Goal: Task Accomplishment & Management: Manage account settings

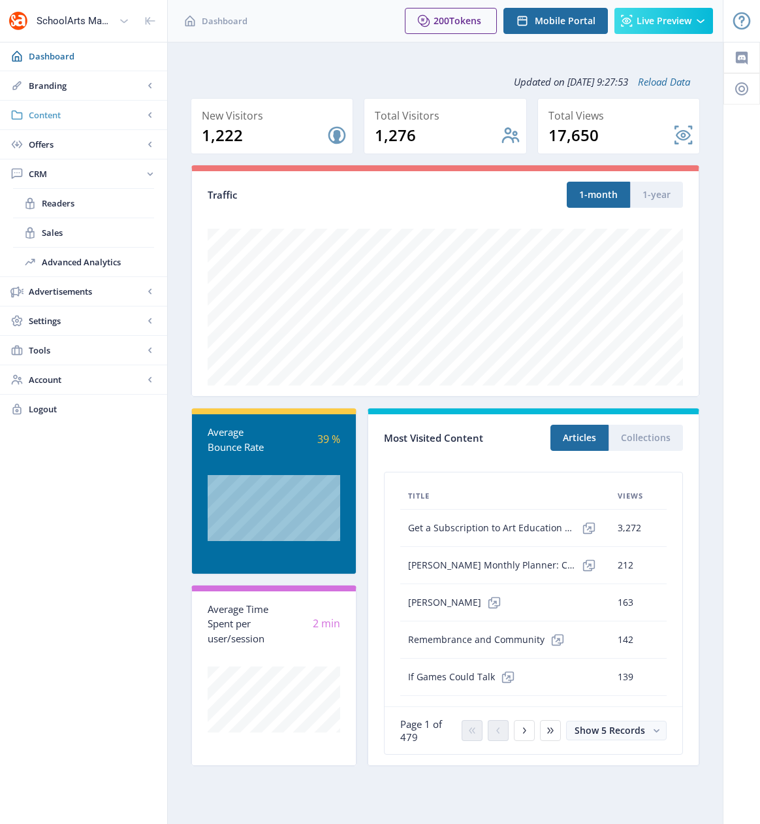
click at [48, 112] on span "Content" at bounding box center [86, 114] width 115 height 13
click at [69, 176] on span "Collections" at bounding box center [98, 173] width 112 height 13
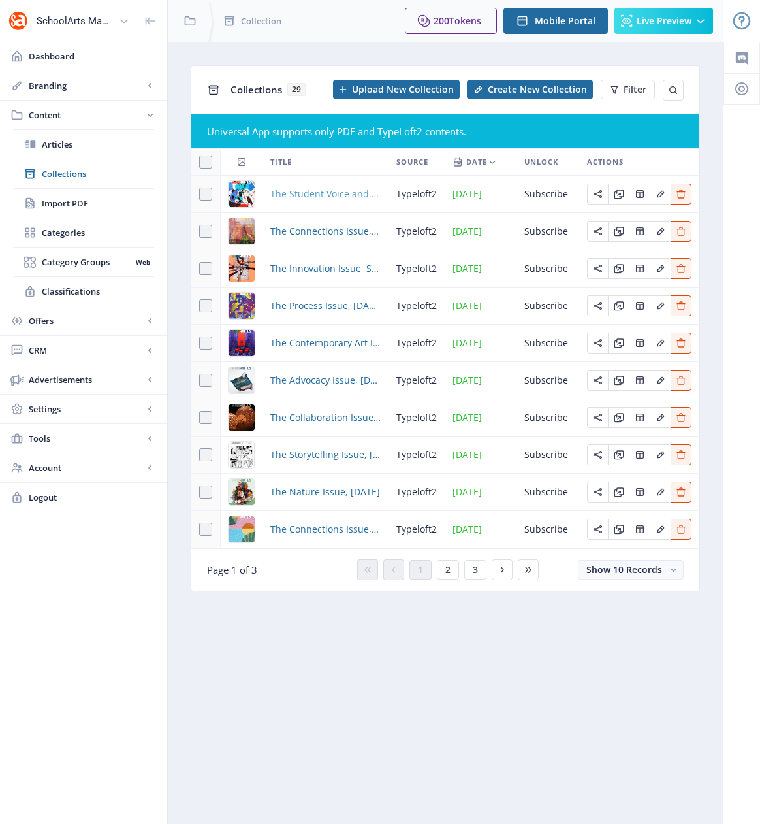
click at [310, 195] on span "The Student Voice and Choice Issue, [DATE]" at bounding box center [325, 194] width 110 height 16
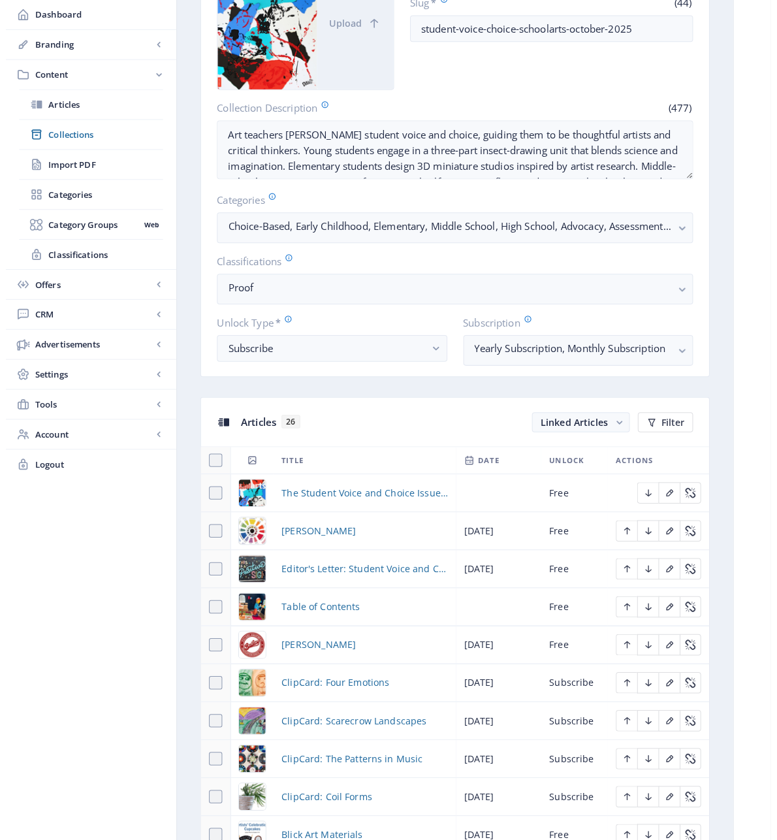
scroll to position [300, 0]
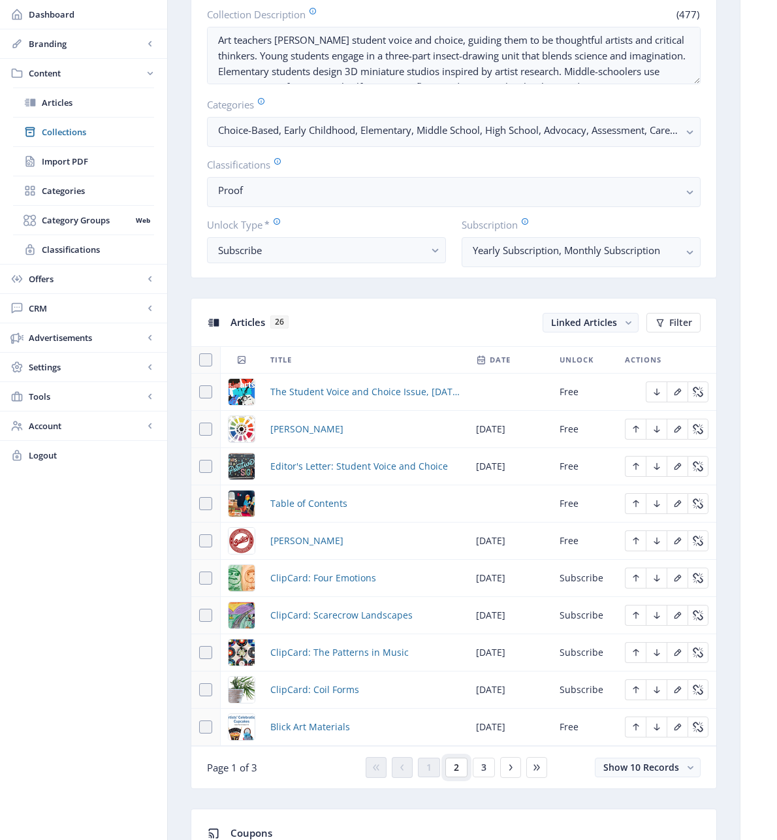
click at [454, 773] on span "2" at bounding box center [456, 767] width 5 height 10
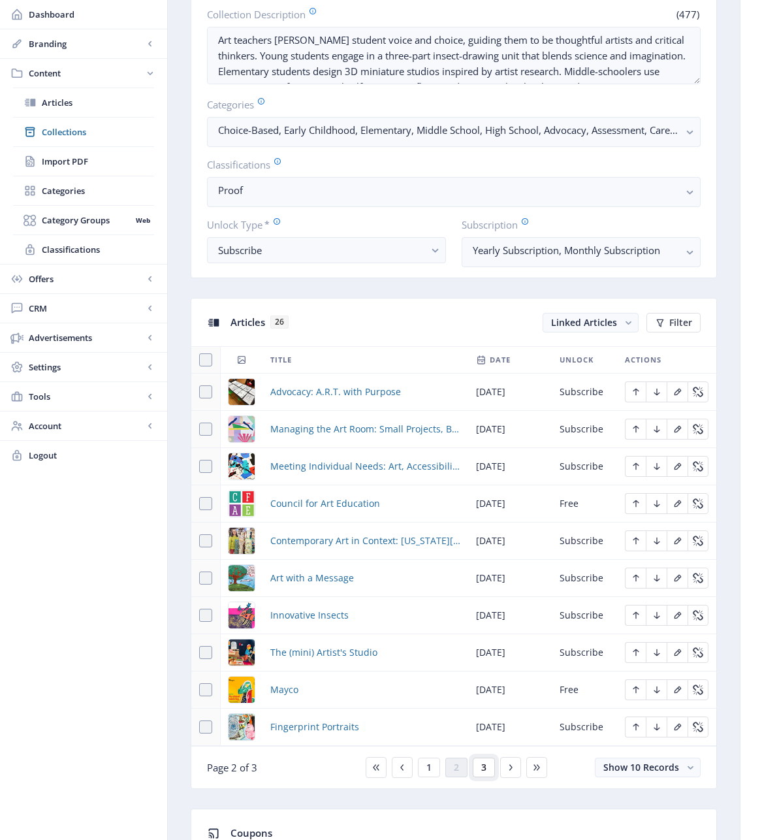
click at [485, 773] on span "3" at bounding box center [483, 767] width 5 height 10
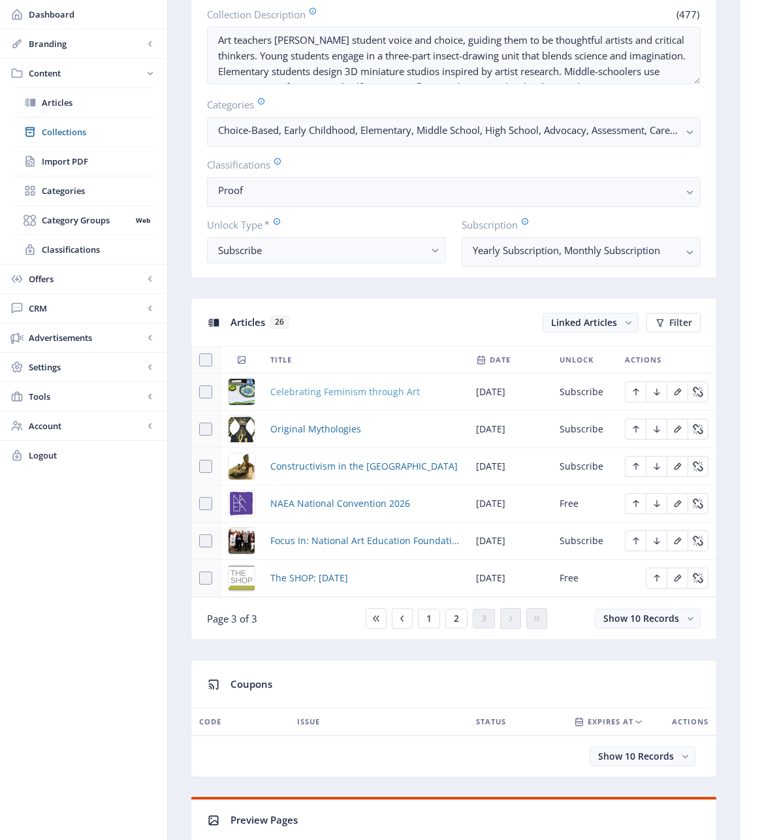
click at [302, 400] on span "Celebrating Feminism through Art" at bounding box center [345, 392] width 150 height 16
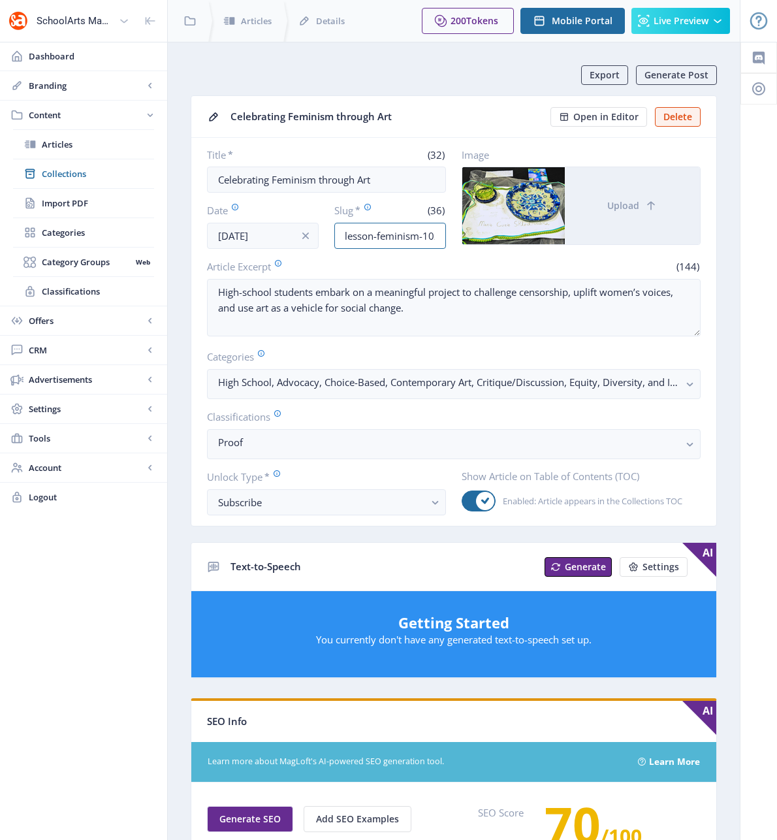
scroll to position [0, 83]
drag, startPoint x: 409, startPoint y: 236, endPoint x: 455, endPoint y: 236, distance: 45.7
click at [455, 236] on div "Title * (32) Celebrating Feminism through Art Date [DATE] Slug * (36) high-scho…" at bounding box center [454, 198] width 494 height 101
click at [387, 236] on input "high-school-art-lesson-feminism-1025" at bounding box center [390, 236] width 112 height 26
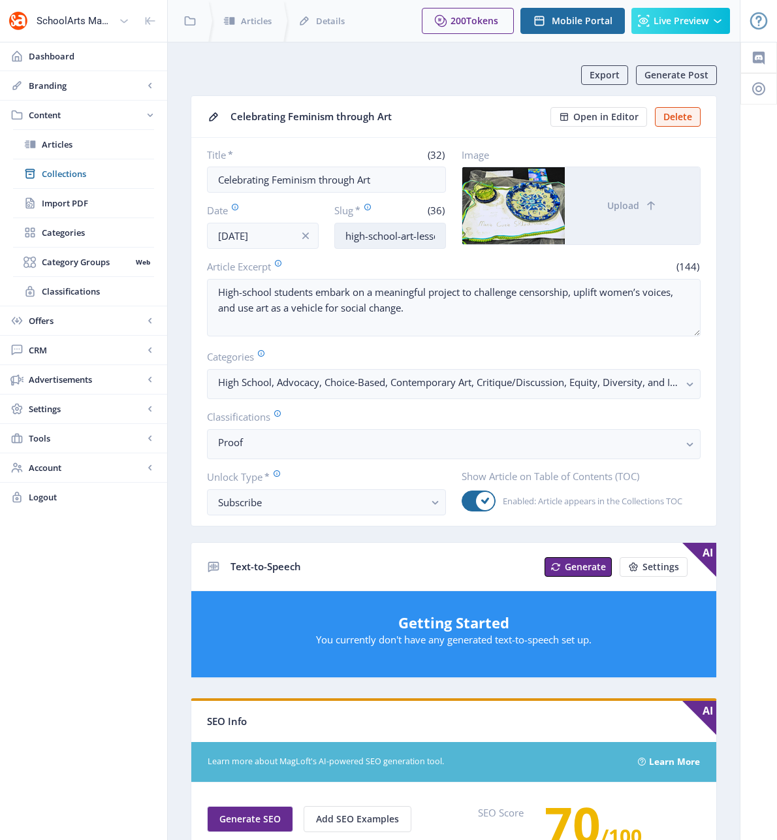
drag, startPoint x: 370, startPoint y: 238, endPoint x: 340, endPoint y: 236, distance: 29.4
click at [340, 236] on input "high-school-art-lesson-feminism-1025" at bounding box center [390, 236] width 112 height 26
click at [415, 234] on input "high-school-art-lesson-feminism-1025" at bounding box center [390, 236] width 112 height 26
drag, startPoint x: 419, startPoint y: 235, endPoint x: 441, endPoint y: 238, distance: 21.8
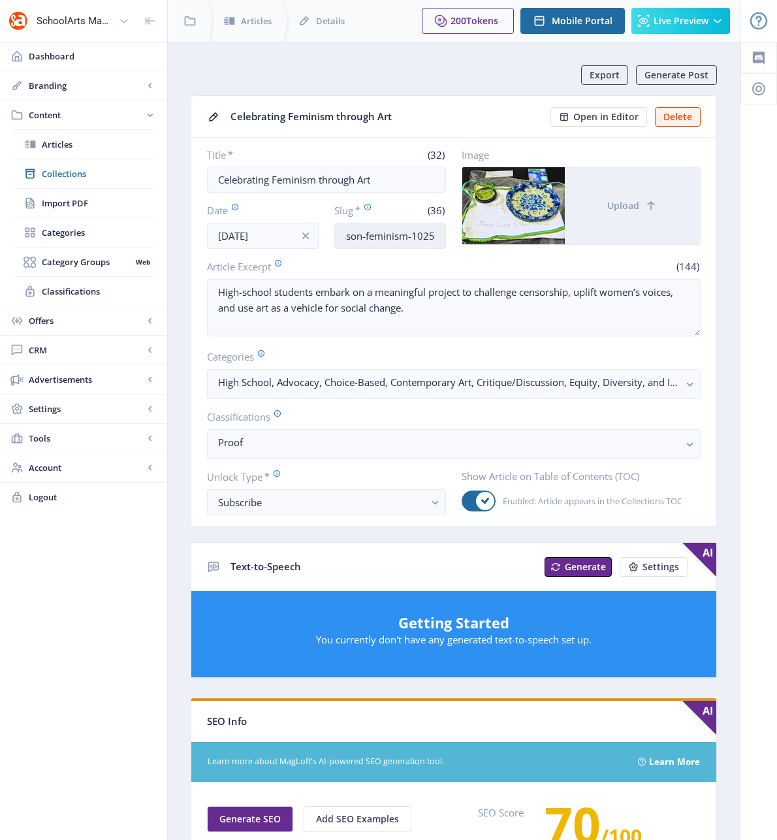
click at [441, 238] on input "high-school-art-lesson-feminism-1025" at bounding box center [390, 236] width 112 height 26
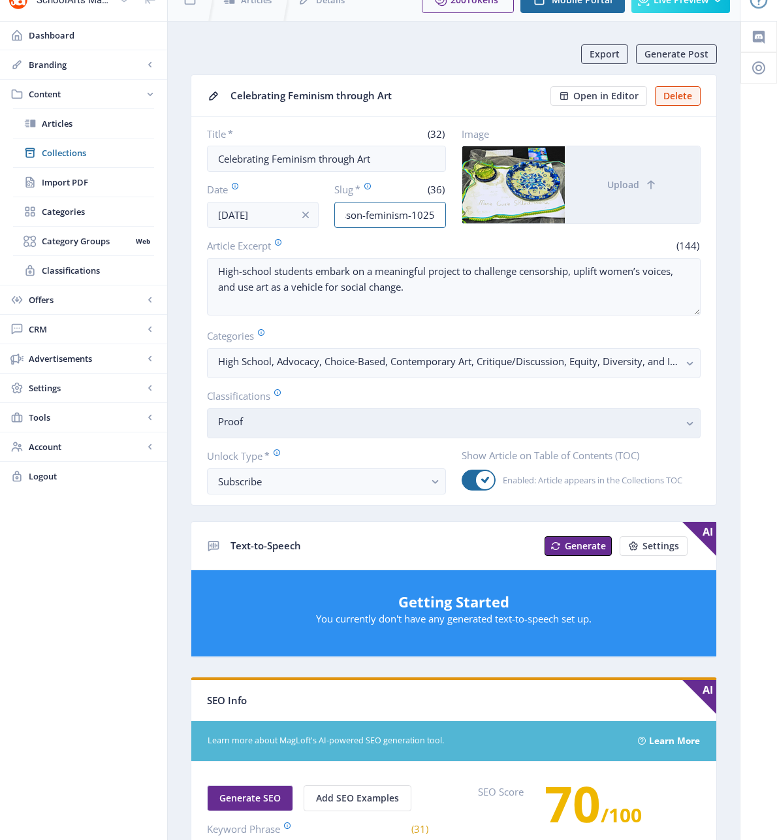
scroll to position [0, 0]
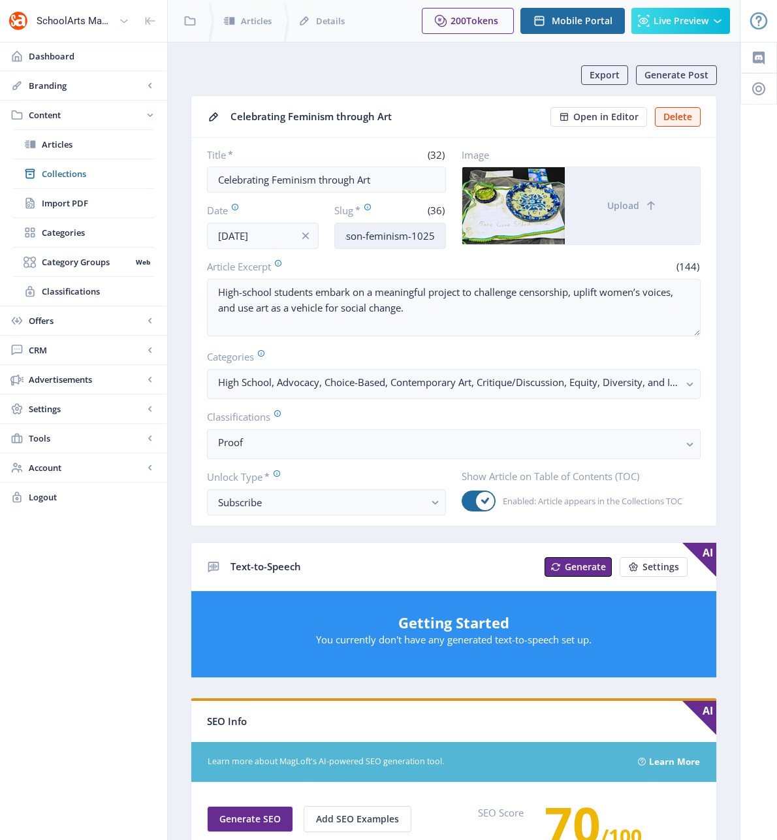
click at [412, 247] on input "high-school-art-lesson-feminism-1025" at bounding box center [390, 236] width 112 height 26
click at [386, 235] on input "high-school-art-lesson-feminism-1025" at bounding box center [390, 236] width 112 height 26
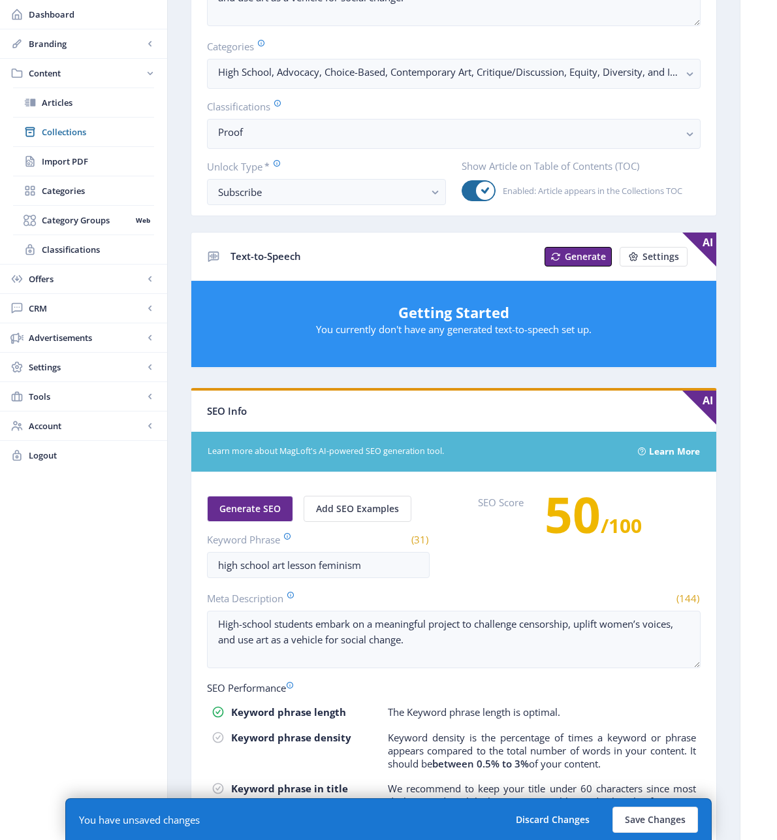
scroll to position [392, 0]
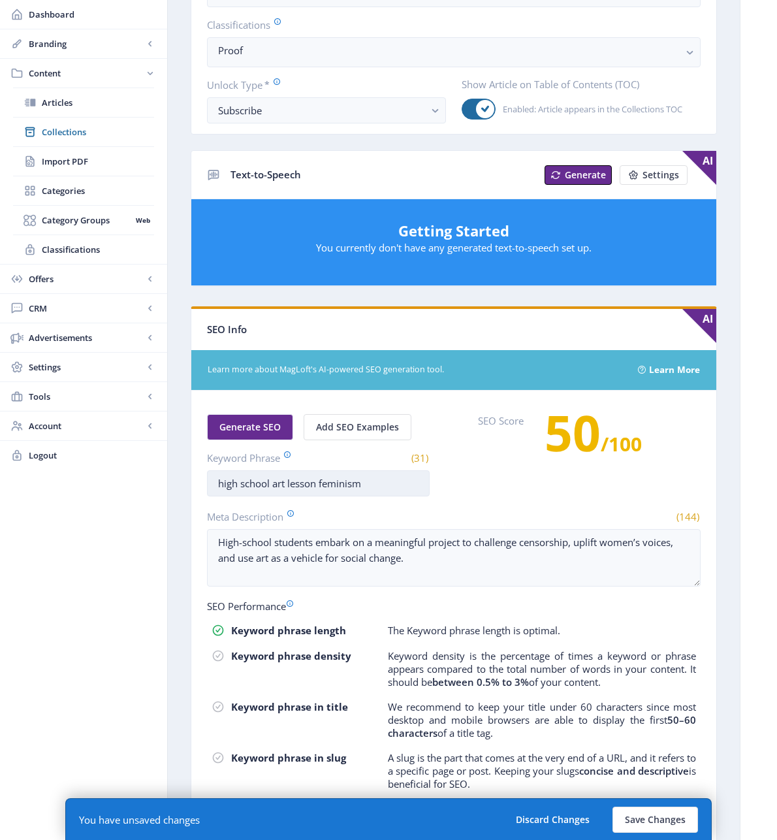
type input "high-school-art-lesson-social-change-1025"
click at [337, 483] on input "high school art lesson feminism" at bounding box center [318, 483] width 223 height 26
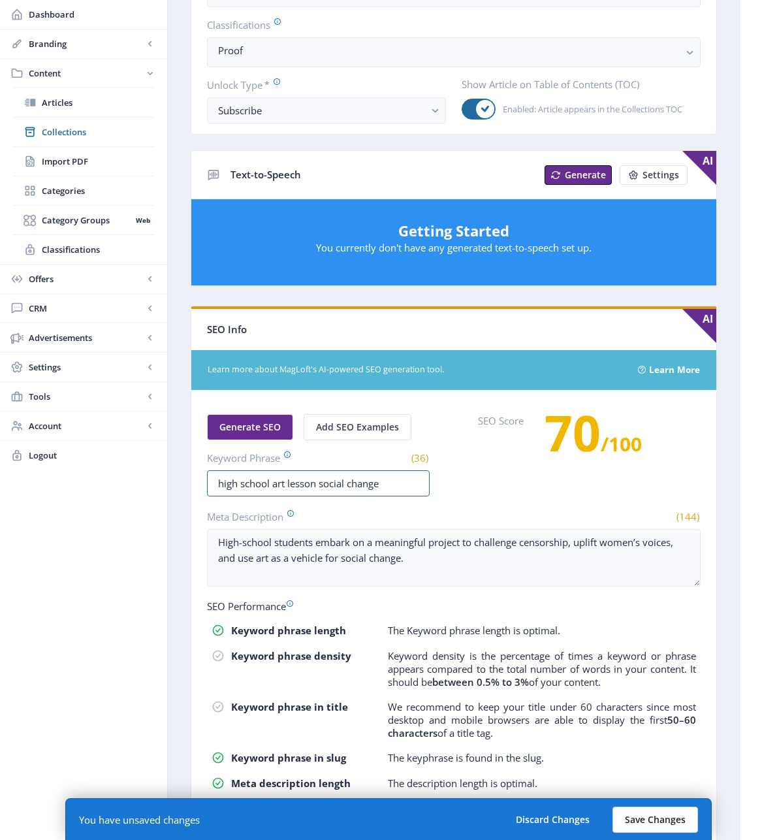
type input "high school art lesson social change"
click at [651, 815] on button "Save Changes" at bounding box center [656, 820] width 86 height 26
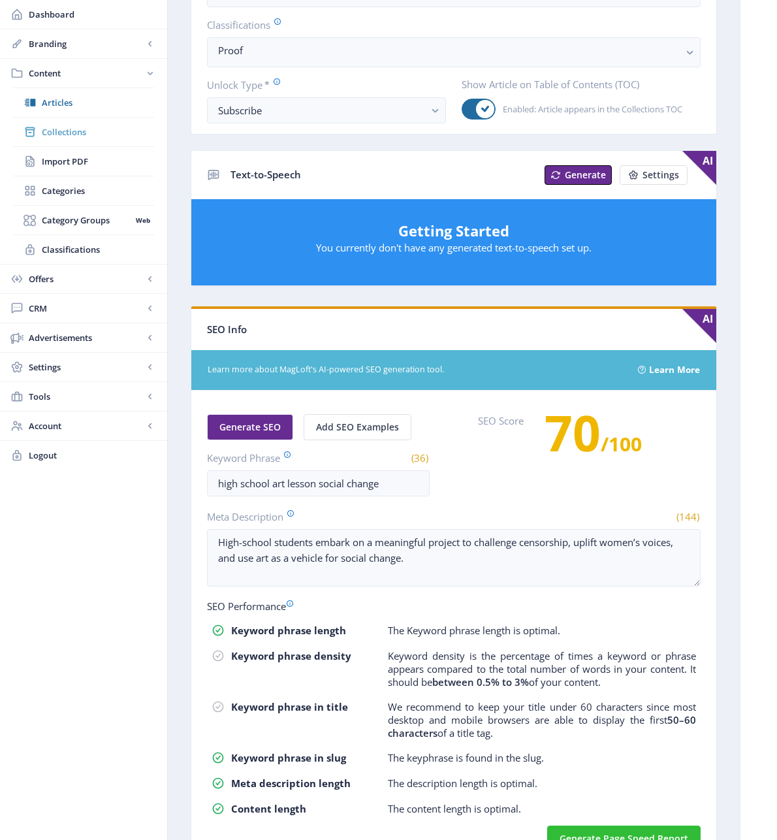
click at [78, 135] on span "Collections" at bounding box center [98, 131] width 112 height 13
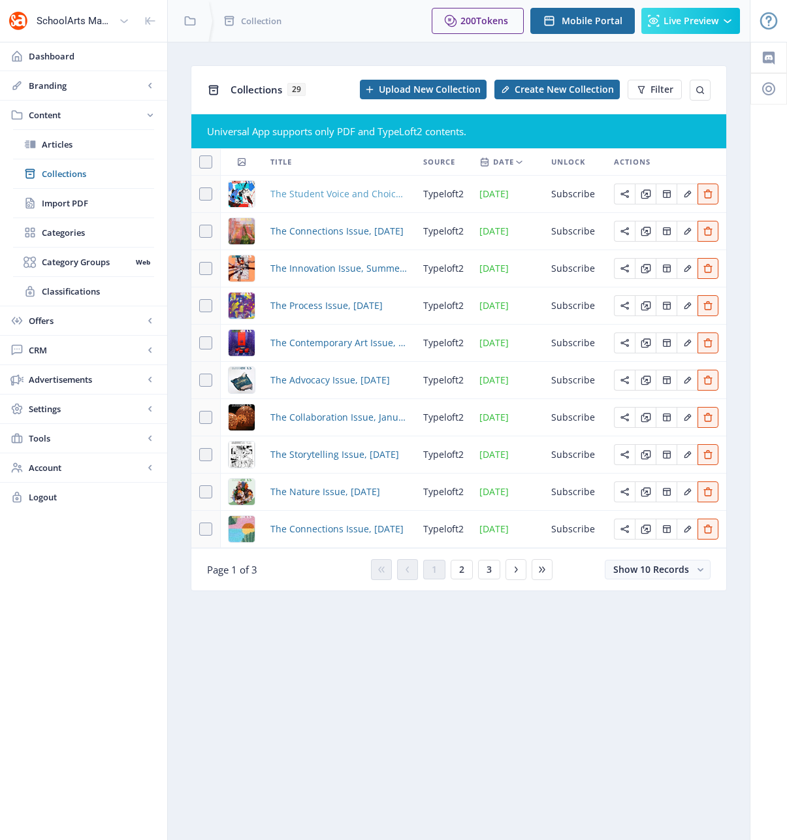
click at [339, 195] on span "The Student Voice and Choice Issue, [DATE]" at bounding box center [338, 194] width 137 height 16
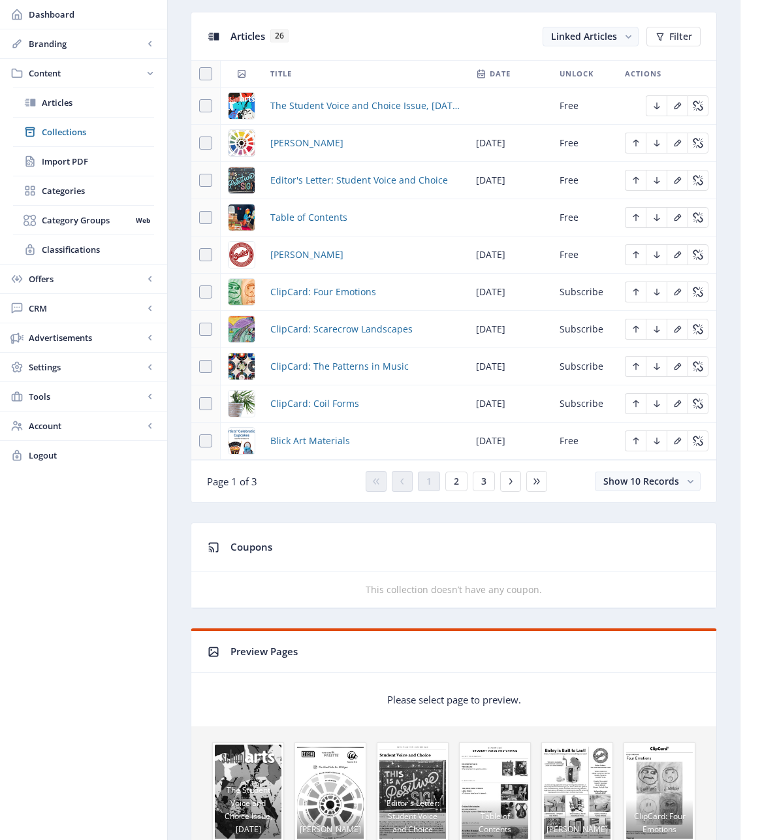
scroll to position [405, 0]
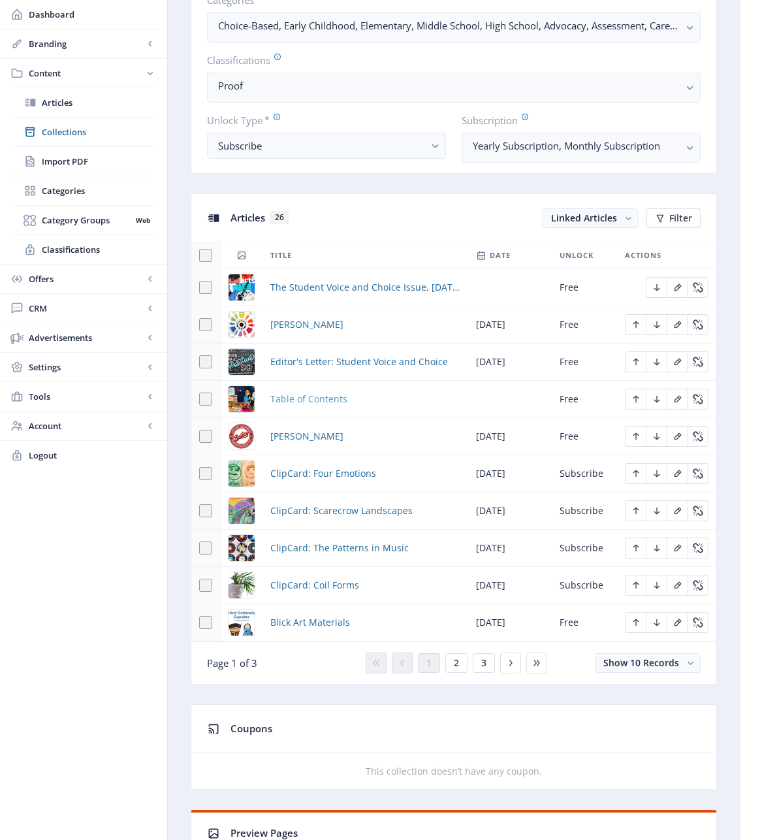
click at [314, 407] on span "Table of Contents" at bounding box center [308, 399] width 77 height 16
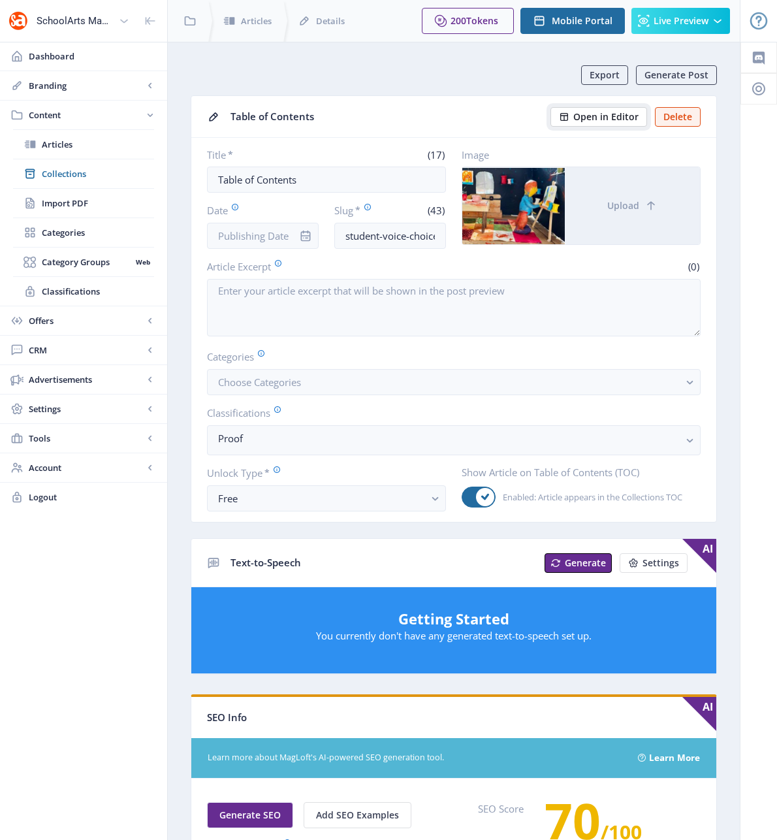
click at [602, 118] on span "Open in Editor" at bounding box center [606, 117] width 65 height 10
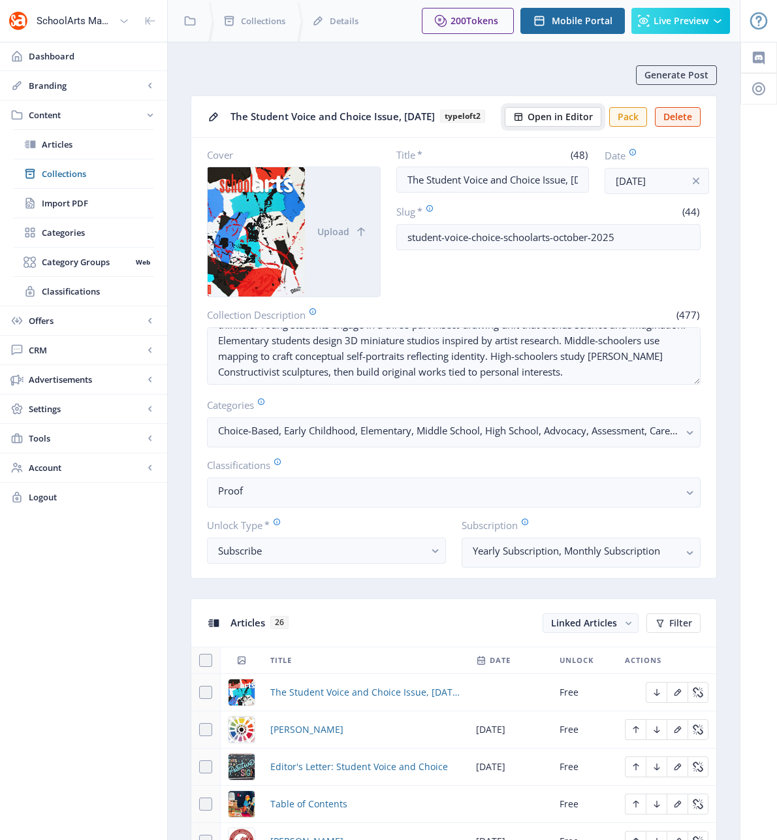
click at [549, 122] on span "Open in Editor" at bounding box center [560, 117] width 65 height 10
